Goal: Transaction & Acquisition: Purchase product/service

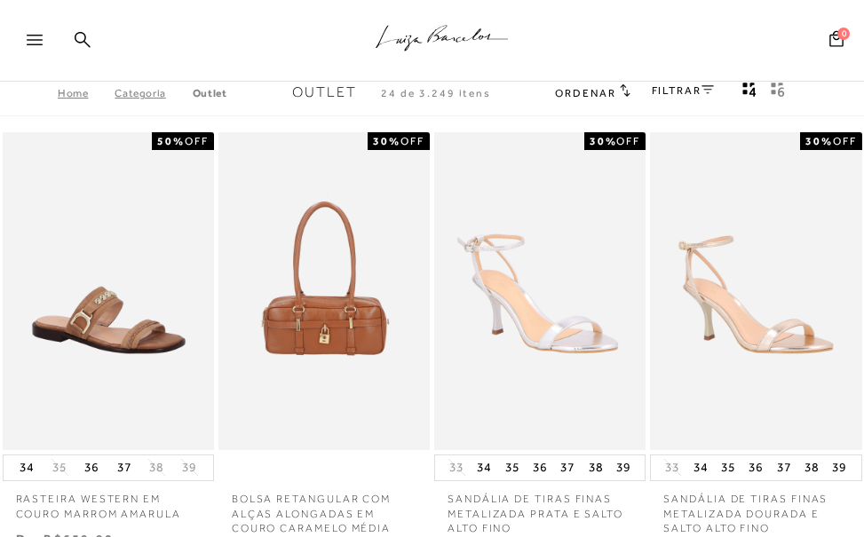
click at [200, 93] on link "Outlet" at bounding box center [210, 93] width 35 height 12
click at [700, 91] on link "FILTRAR" at bounding box center [683, 90] width 62 height 12
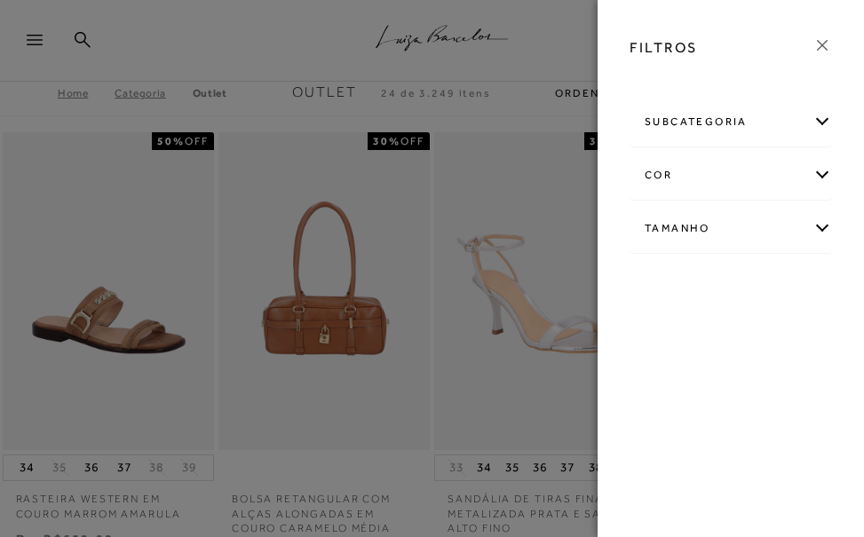
click at [725, 121] on div "subcategoria" at bounding box center [730, 122] width 201 height 47
click at [678, 171] on span "Bolsas" at bounding box center [678, 169] width 32 height 13
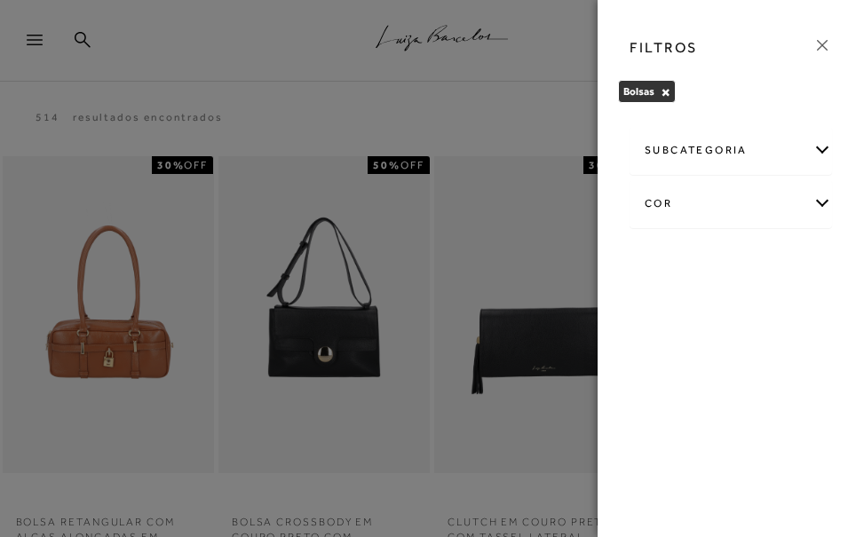
click at [830, 43] on icon at bounding box center [822, 46] width 20 height 20
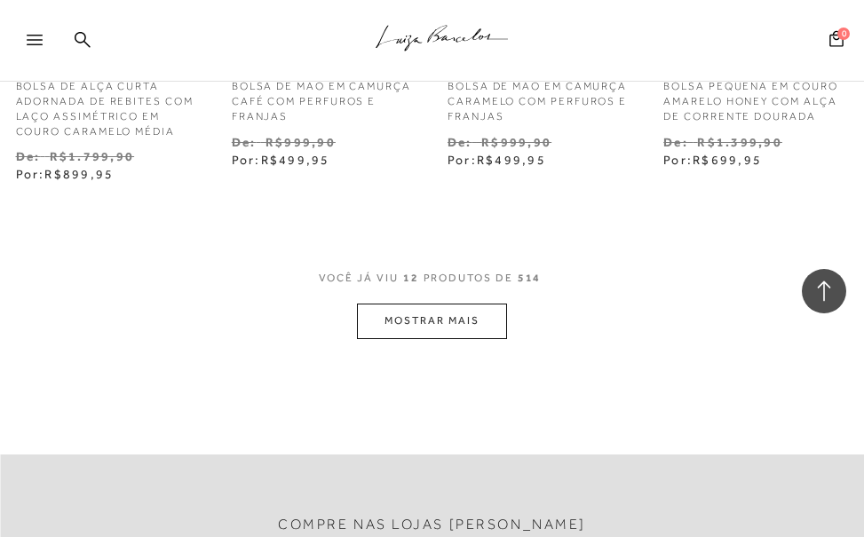
scroll to position [1332, 0]
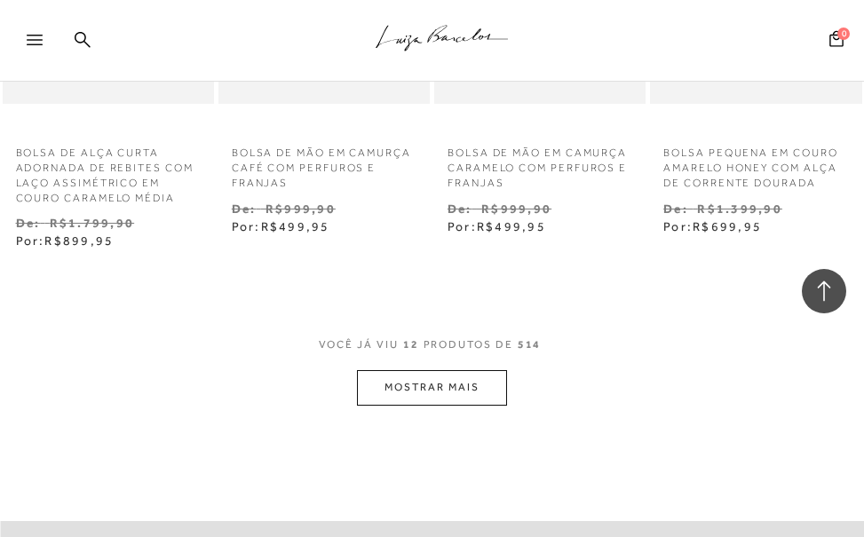
click at [411, 378] on button "MOSTRAR MAIS" at bounding box center [431, 387] width 149 height 35
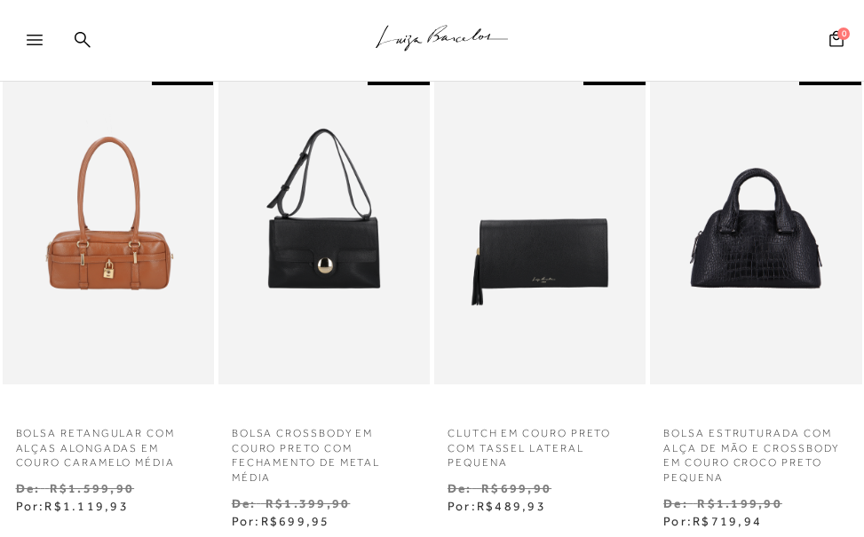
scroll to position [0, 0]
